Goal: Information Seeking & Learning: Check status

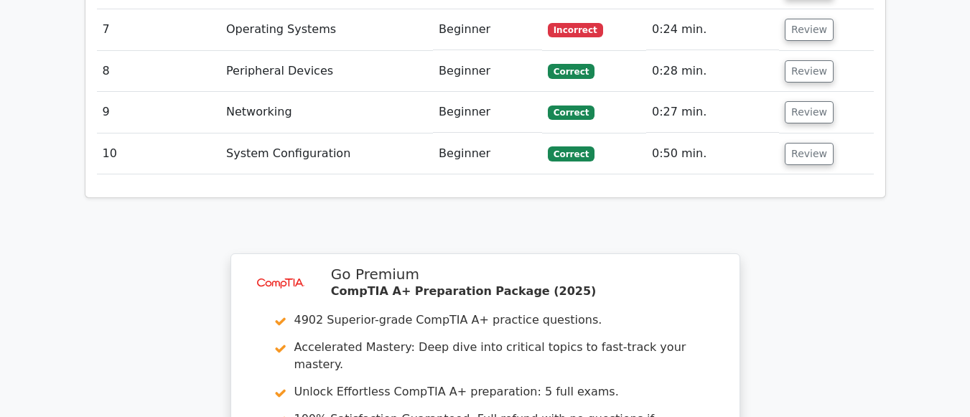
scroll to position [1877, 0]
